Goal: Task Accomplishment & Management: Manage account settings

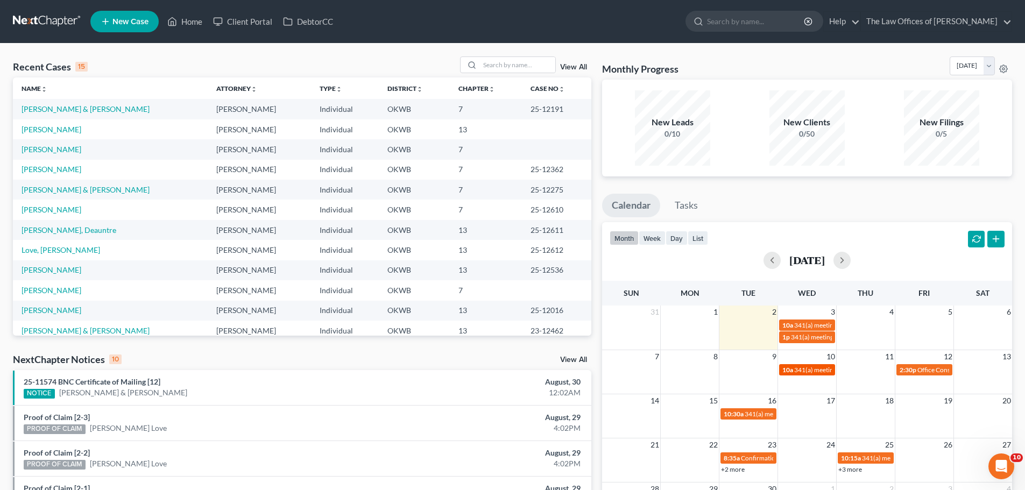
click at [798, 369] on span "341(a) meeting for [PERSON_NAME] & [PERSON_NAME]" at bounding box center [874, 370] width 161 height 8
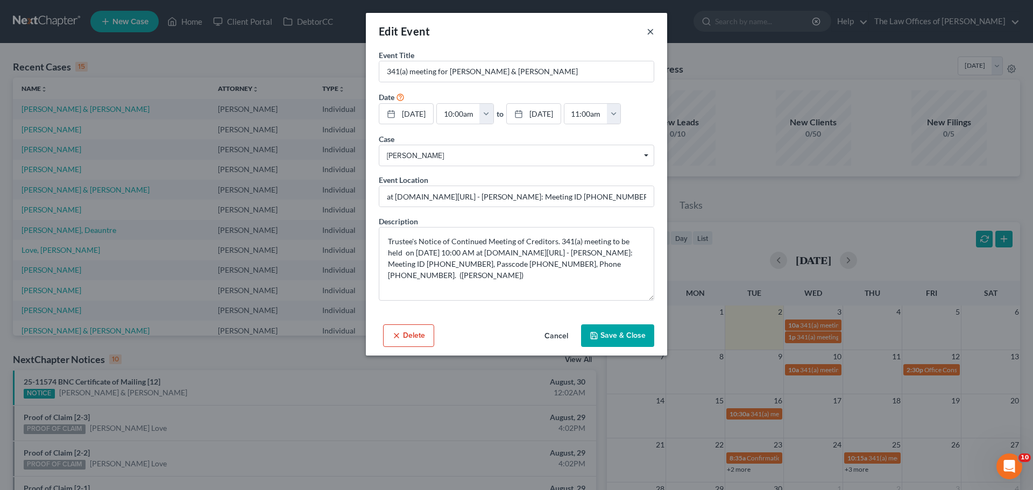
click at [652, 33] on button "×" at bounding box center [651, 31] width 8 height 13
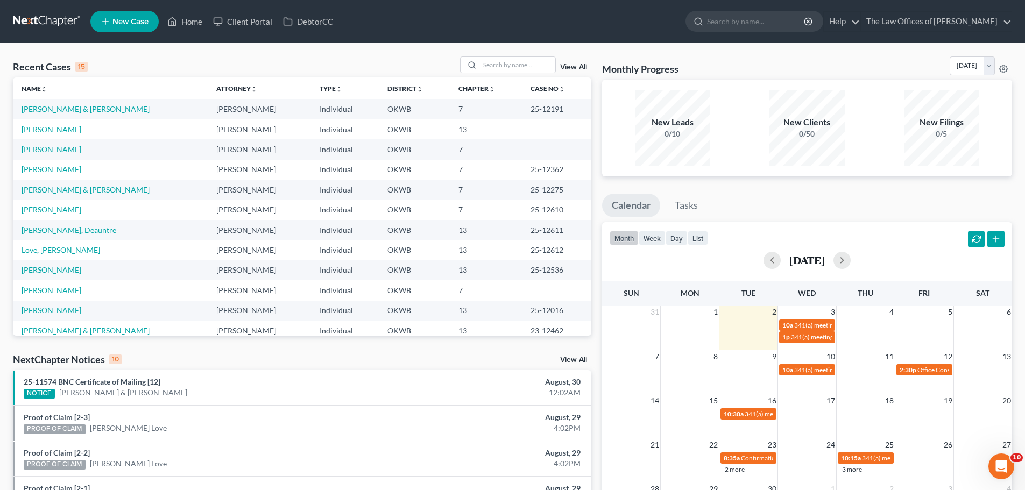
click at [68, 194] on td "[PERSON_NAME] & [PERSON_NAME]" at bounding box center [110, 190] width 195 height 20
click at [68, 193] on link "[PERSON_NAME] & [PERSON_NAME]" at bounding box center [86, 189] width 128 height 9
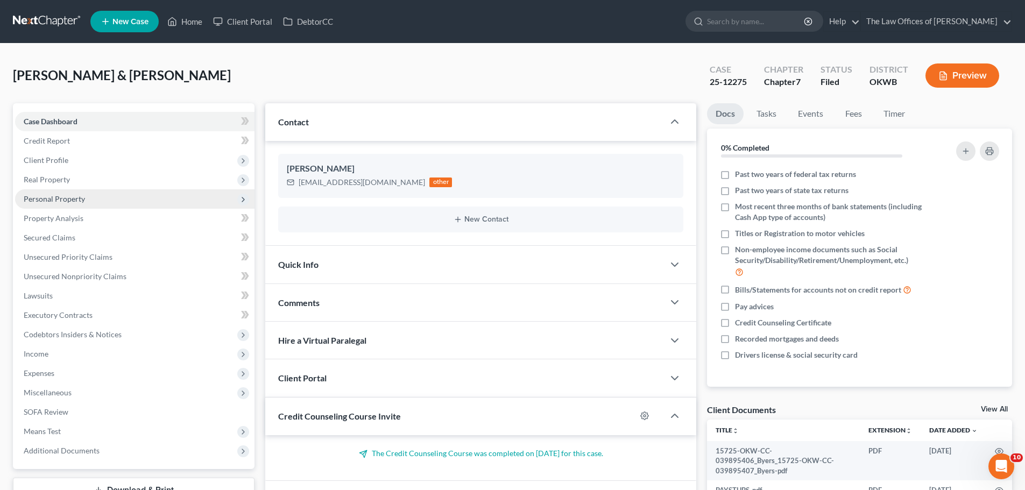
click at [74, 203] on span "Personal Property" at bounding box center [134, 198] width 239 height 19
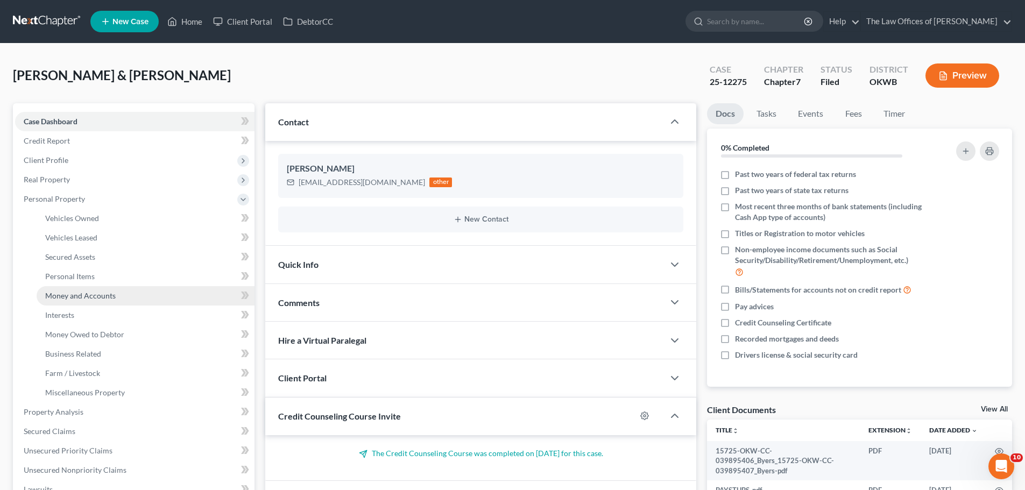
click at [105, 300] on link "Money and Accounts" at bounding box center [146, 295] width 218 height 19
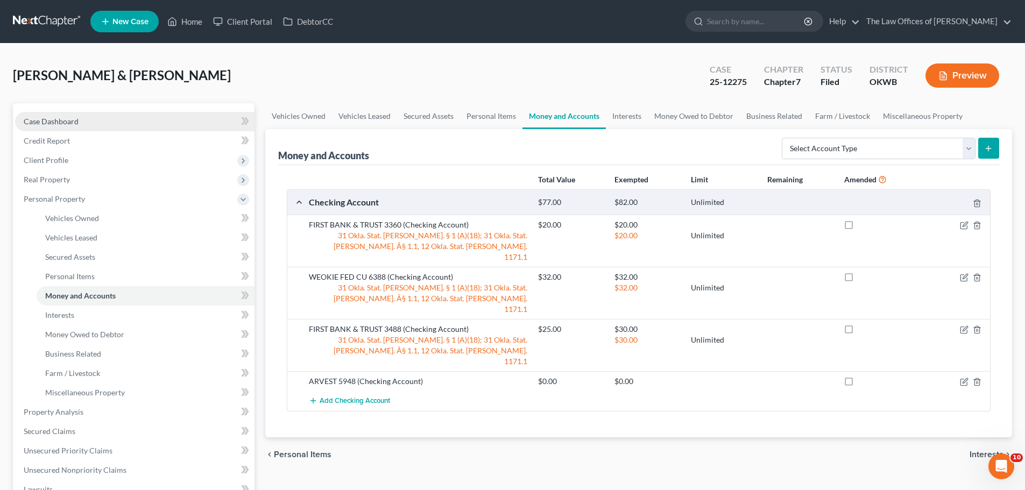
click at [148, 126] on link "Case Dashboard" at bounding box center [134, 121] width 239 height 19
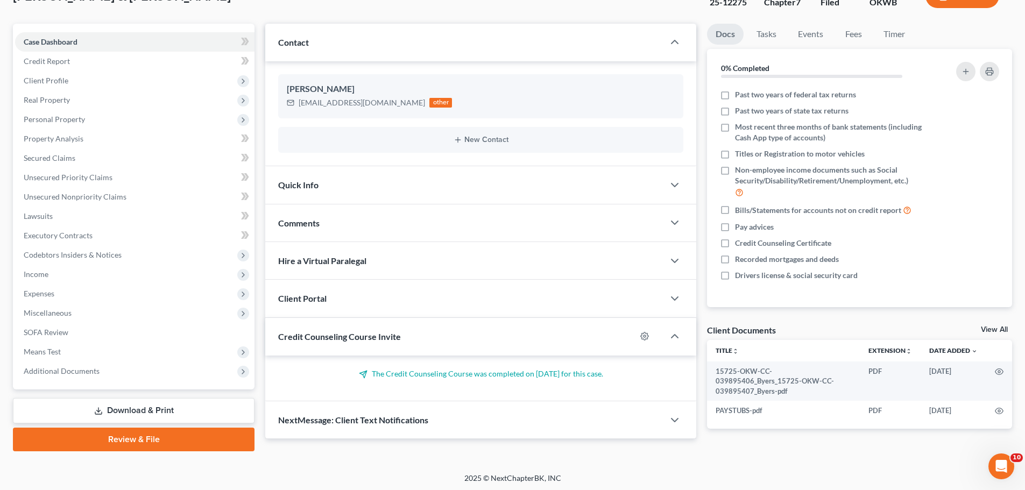
scroll to position [82, 0]
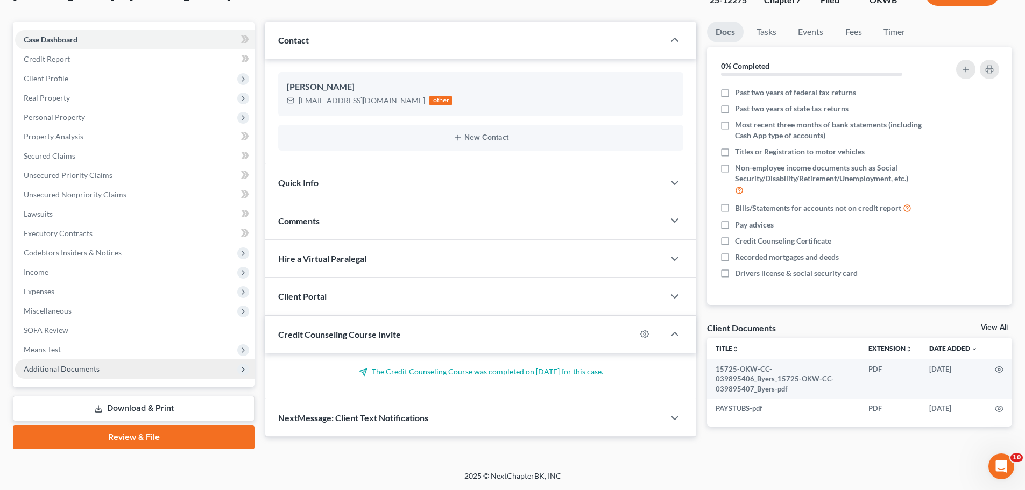
click at [154, 367] on span "Additional Documents" at bounding box center [134, 368] width 239 height 19
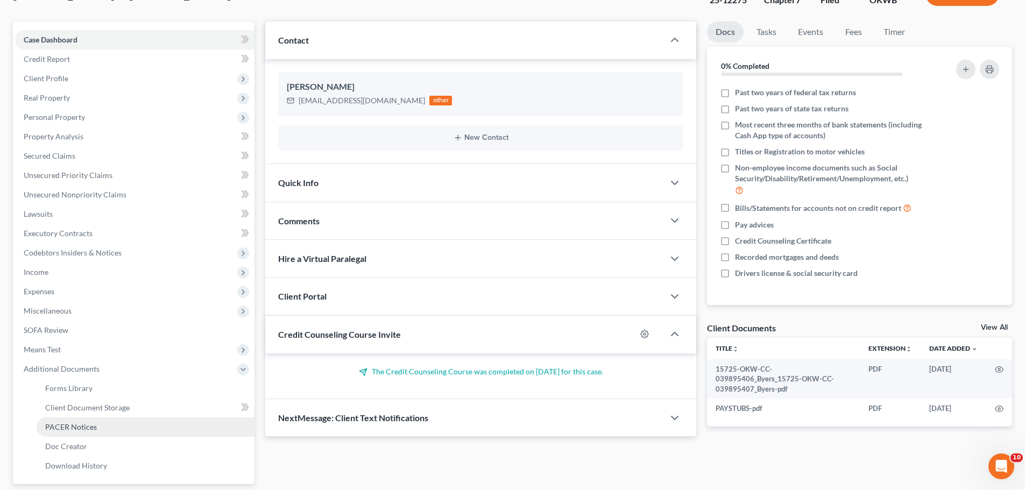
click at [118, 426] on link "PACER Notices" at bounding box center [146, 427] width 218 height 19
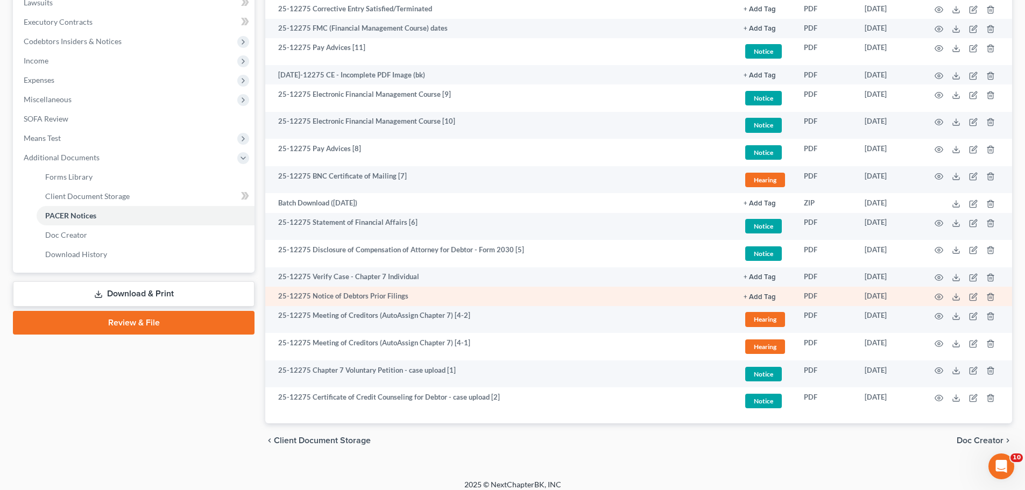
scroll to position [87, 0]
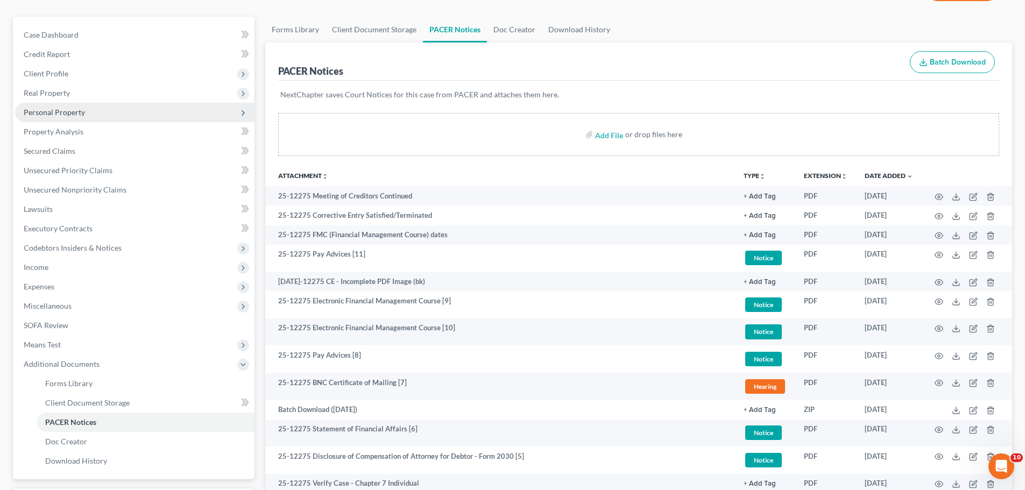
click at [66, 105] on span "Personal Property" at bounding box center [134, 112] width 239 height 19
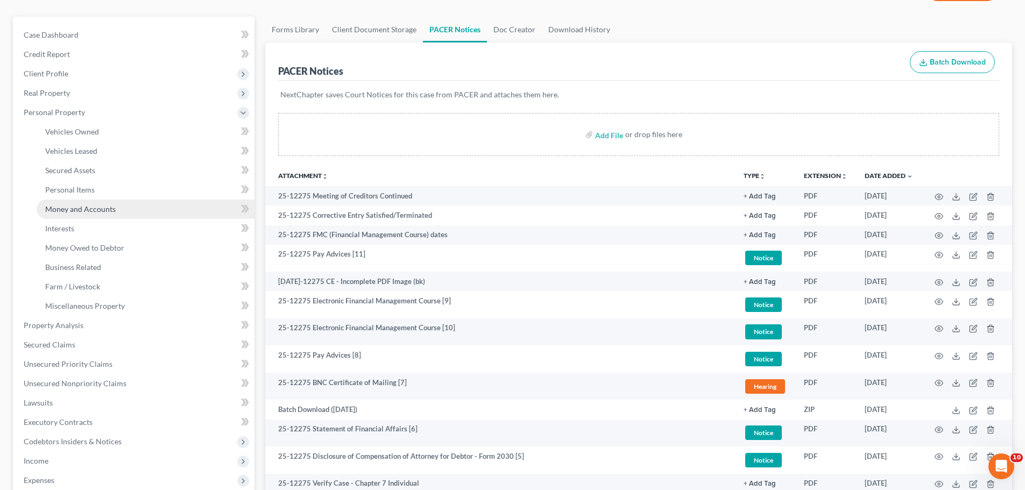
click at [96, 207] on span "Money and Accounts" at bounding box center [80, 208] width 70 height 9
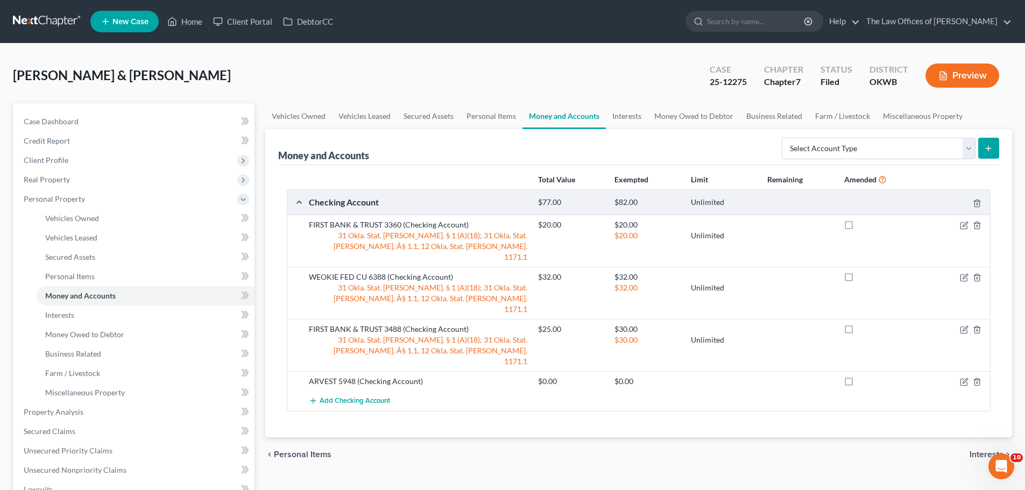
click at [602, 72] on div "[PERSON_NAME] & [PERSON_NAME] Upgraded Case 25-12275 Chapter Chapter 7 Status F…" at bounding box center [512, 79] width 999 height 47
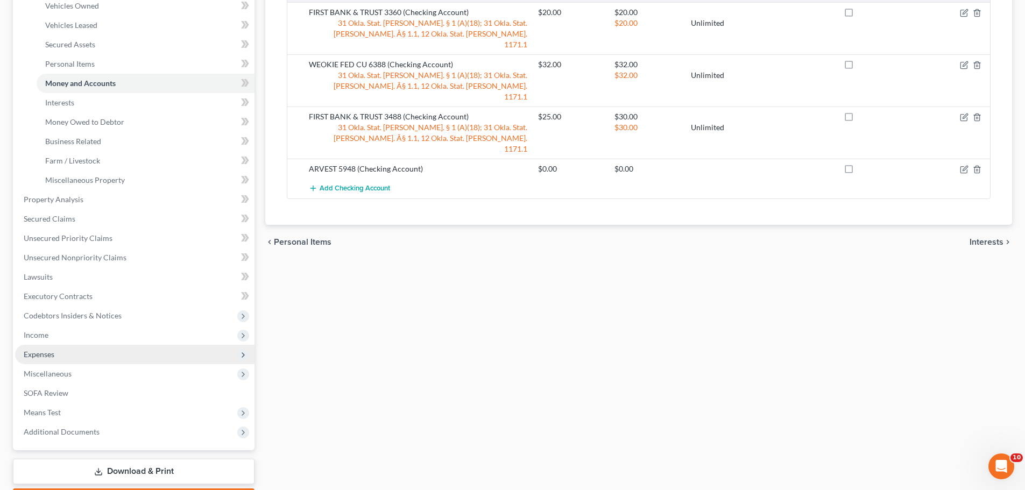
scroll to position [275, 0]
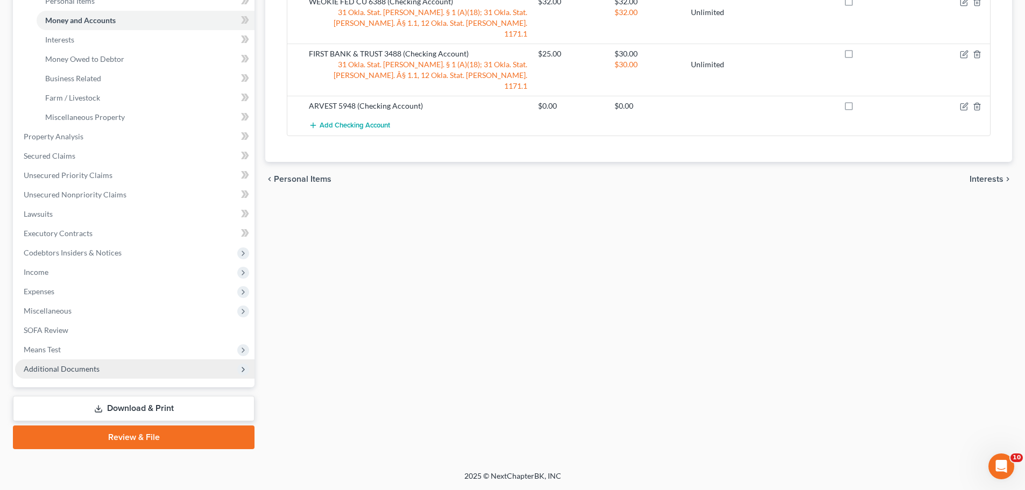
click at [104, 373] on span "Additional Documents" at bounding box center [134, 368] width 239 height 19
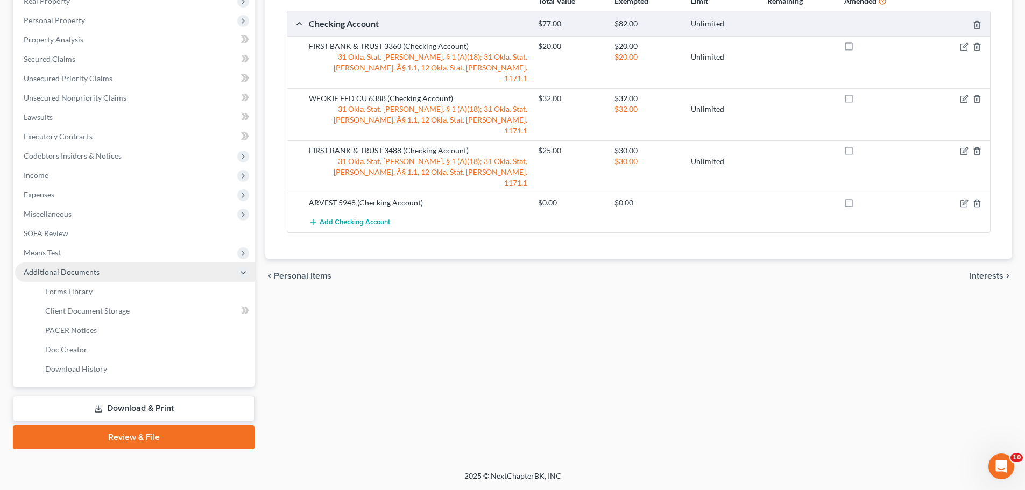
scroll to position [179, 0]
click at [110, 333] on link "PACER Notices" at bounding box center [146, 330] width 218 height 19
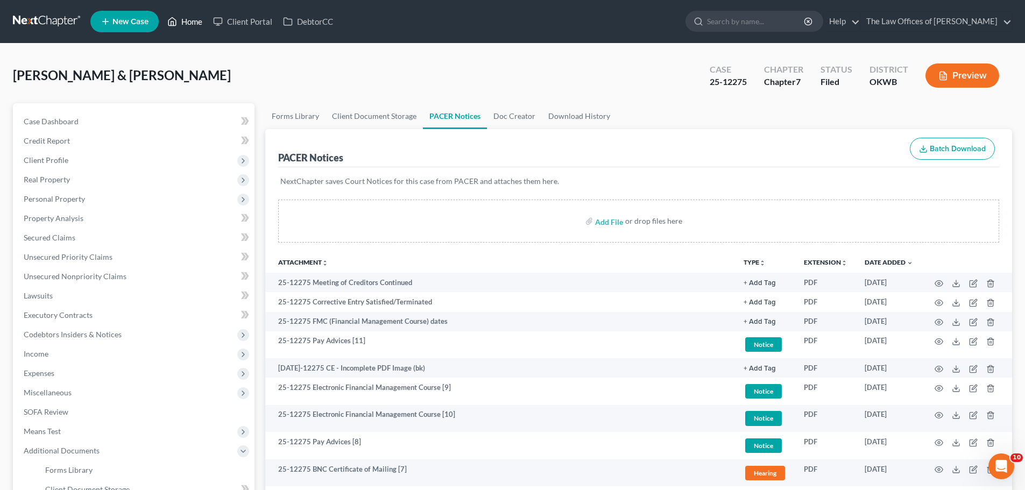
click at [185, 23] on link "Home" at bounding box center [185, 21] width 46 height 19
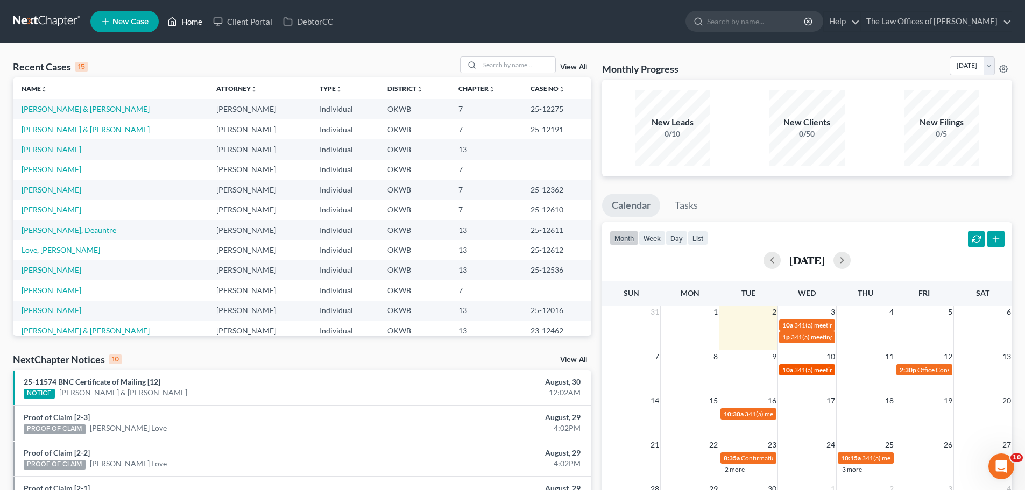
click at [816, 366] on span "341(a) meeting for [PERSON_NAME] & [PERSON_NAME]" at bounding box center [874, 370] width 161 height 8
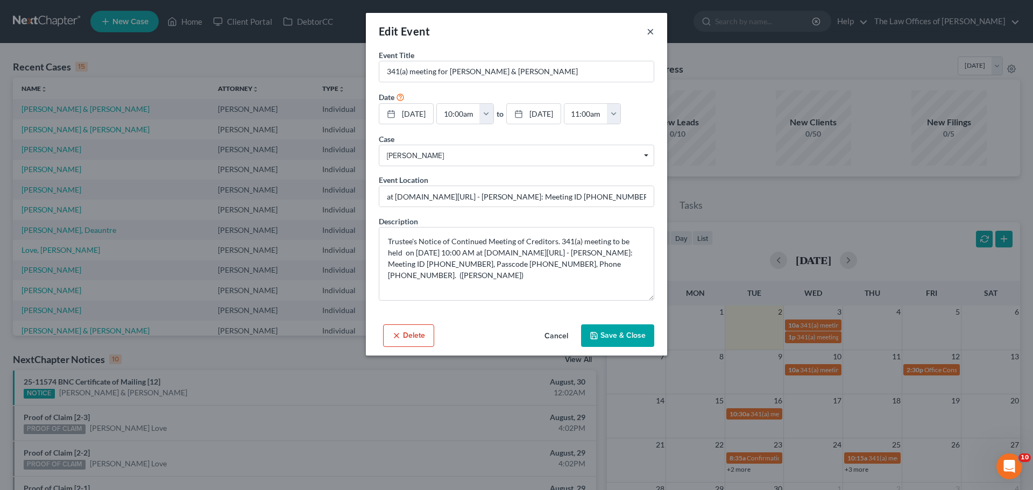
click at [649, 31] on button "×" at bounding box center [651, 31] width 8 height 13
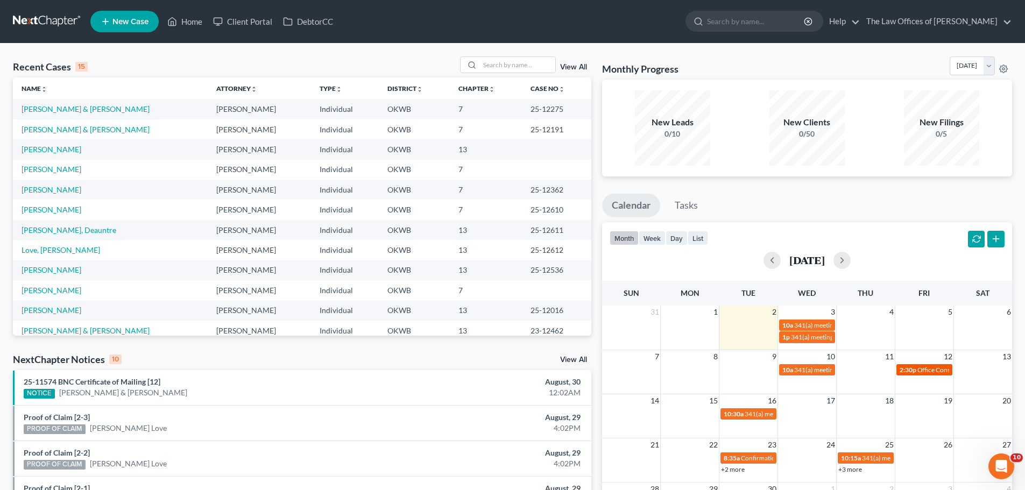
click at [917, 369] on span "Office Consultation with Attorney [PERSON_NAME]" at bounding box center [990, 370] width 146 height 8
click at [744, 412] on div "10:30a 341(a) meeting for [PERSON_NAME]" at bounding box center [748, 414] width 49 height 8
select select "Days"
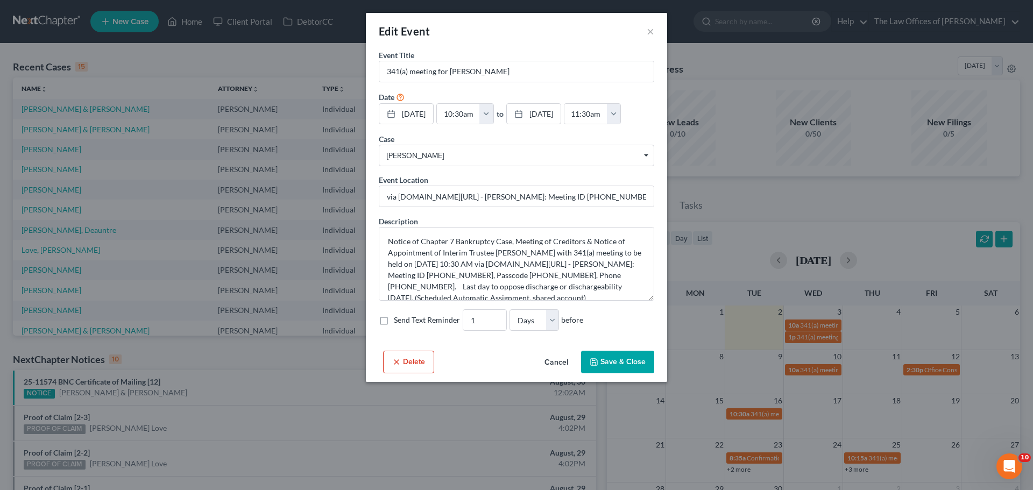
click at [590, 357] on button "Save & Close" at bounding box center [617, 362] width 73 height 23
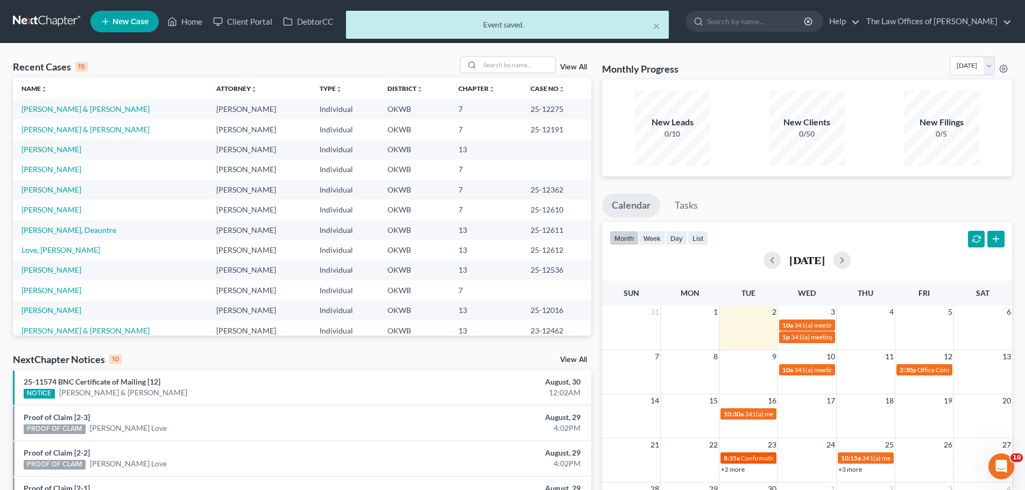
click at [760, 457] on span "Confirmation hearing for [PERSON_NAME]" at bounding box center [802, 458] width 122 height 8
select select "Days"
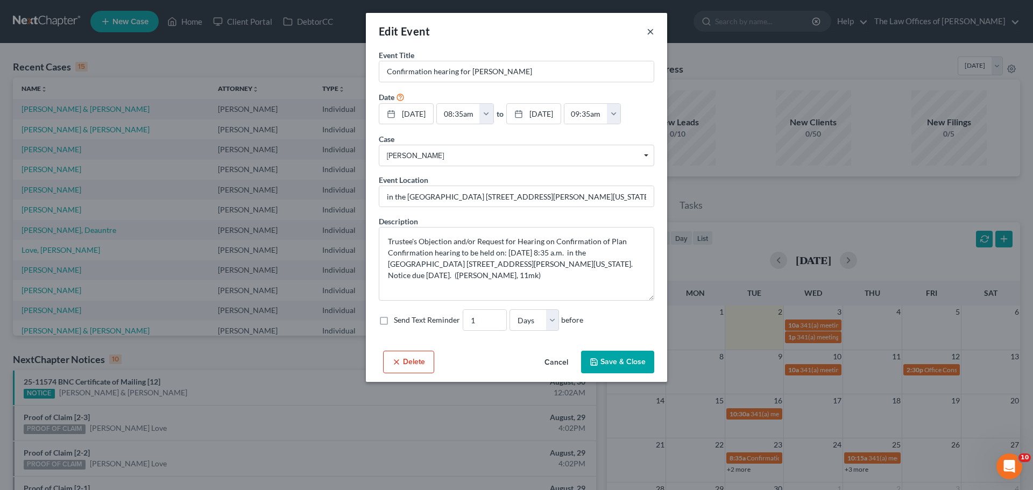
click at [650, 32] on button "×" at bounding box center [651, 31] width 8 height 13
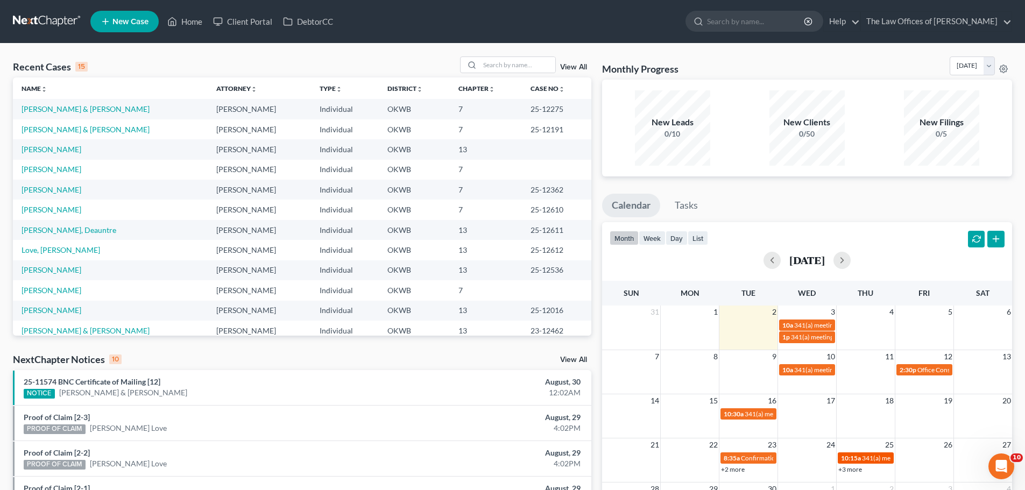
click at [848, 455] on span "10:15a" at bounding box center [851, 458] width 20 height 8
select select "Days"
